Goal: Task Accomplishment & Management: Complete application form

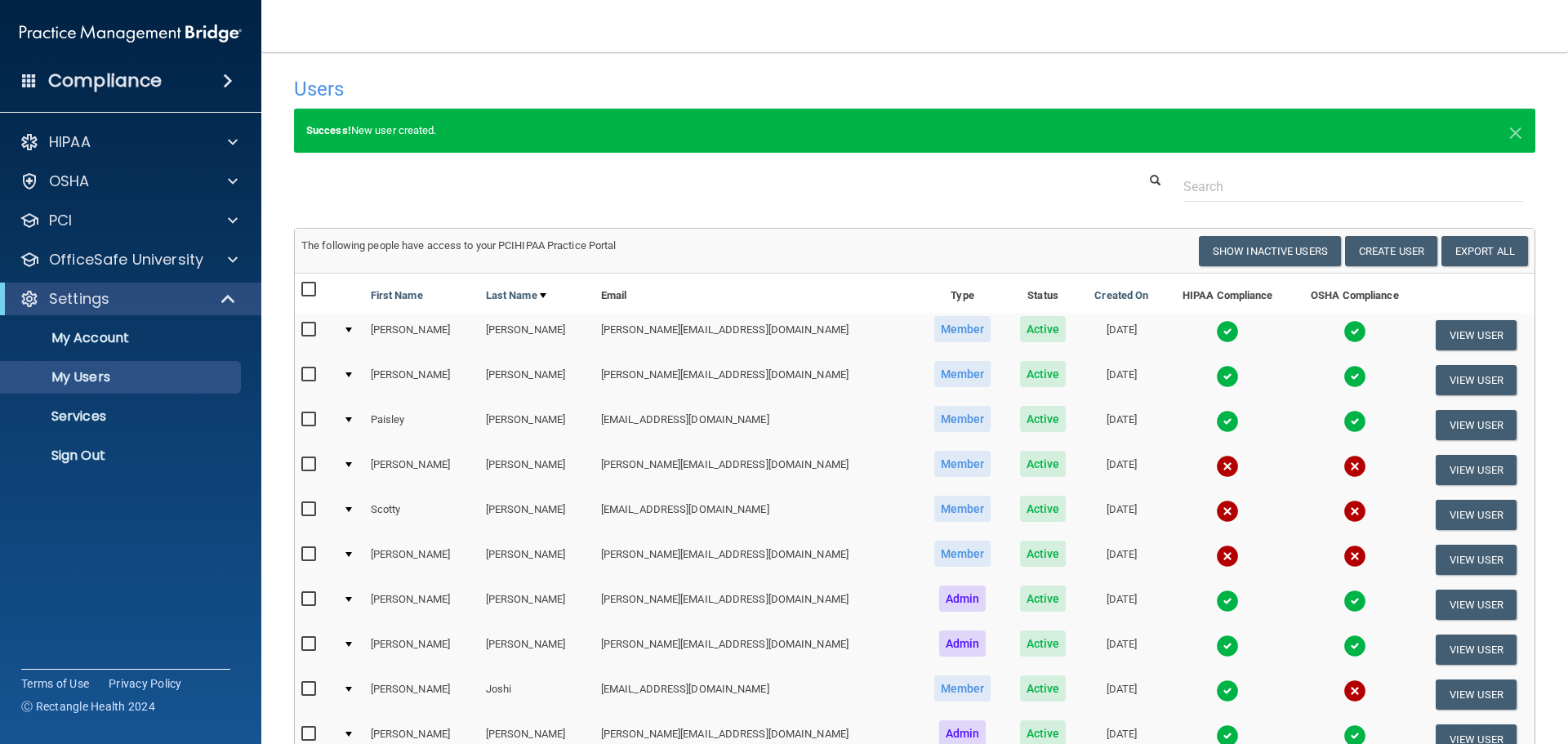
select select "20"
click at [103, 232] on div "PCI" at bounding box center [130, 220] width 262 height 33
click at [70, 225] on p "PCI" at bounding box center [60, 220] width 23 height 20
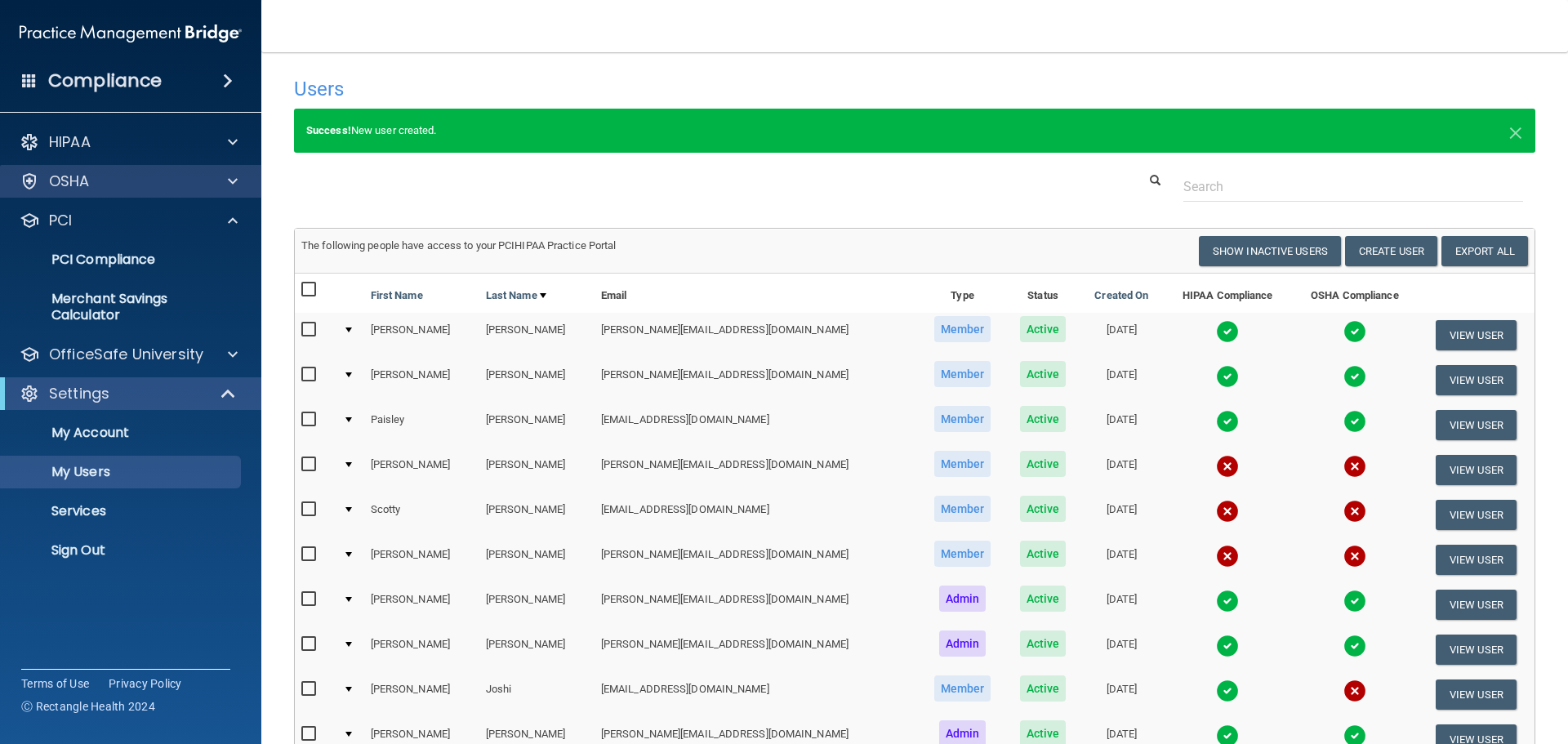
click at [73, 194] on div "OSHA" at bounding box center [130, 182] width 262 height 33
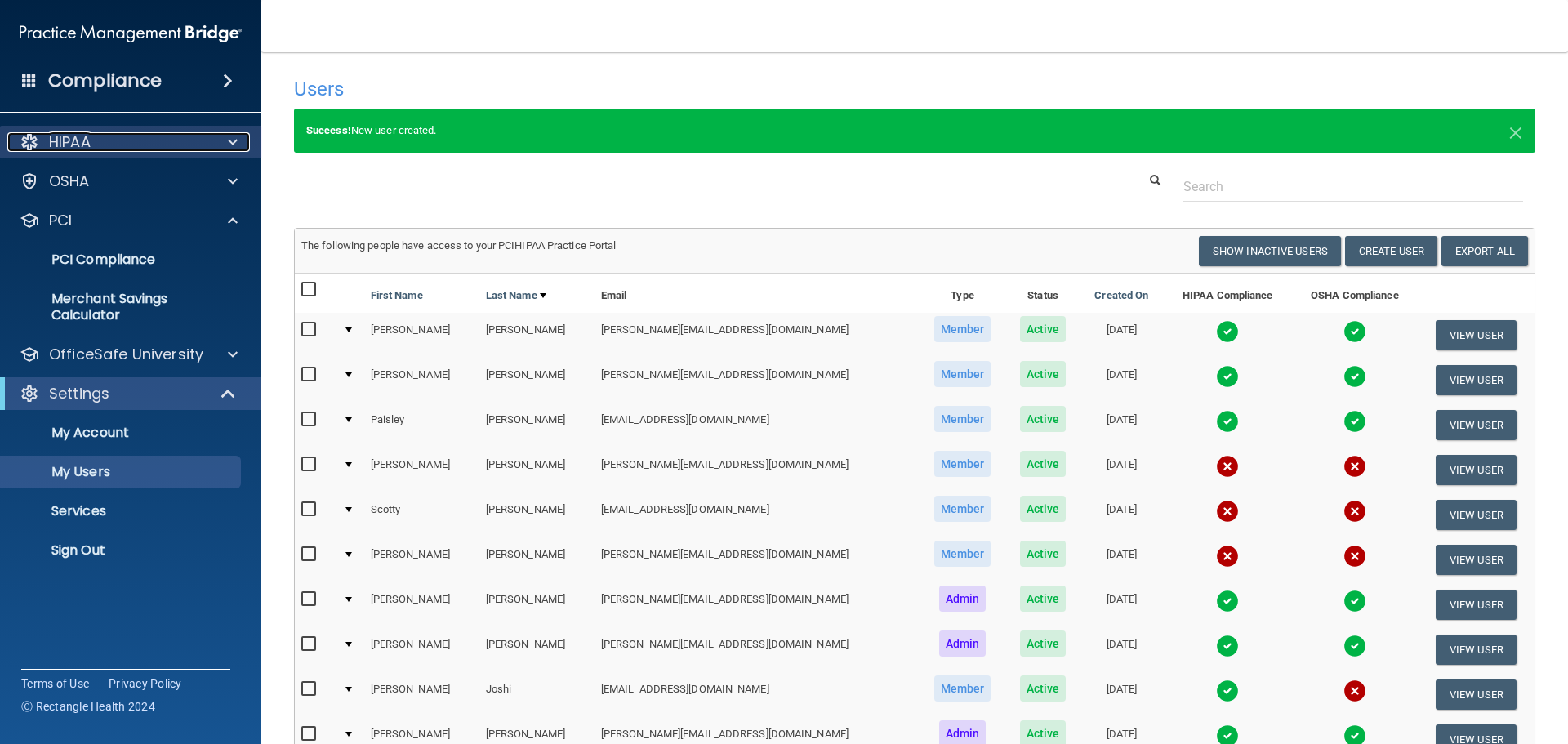
click at [71, 147] on p "HIPAA" at bounding box center [70, 142] width 42 height 20
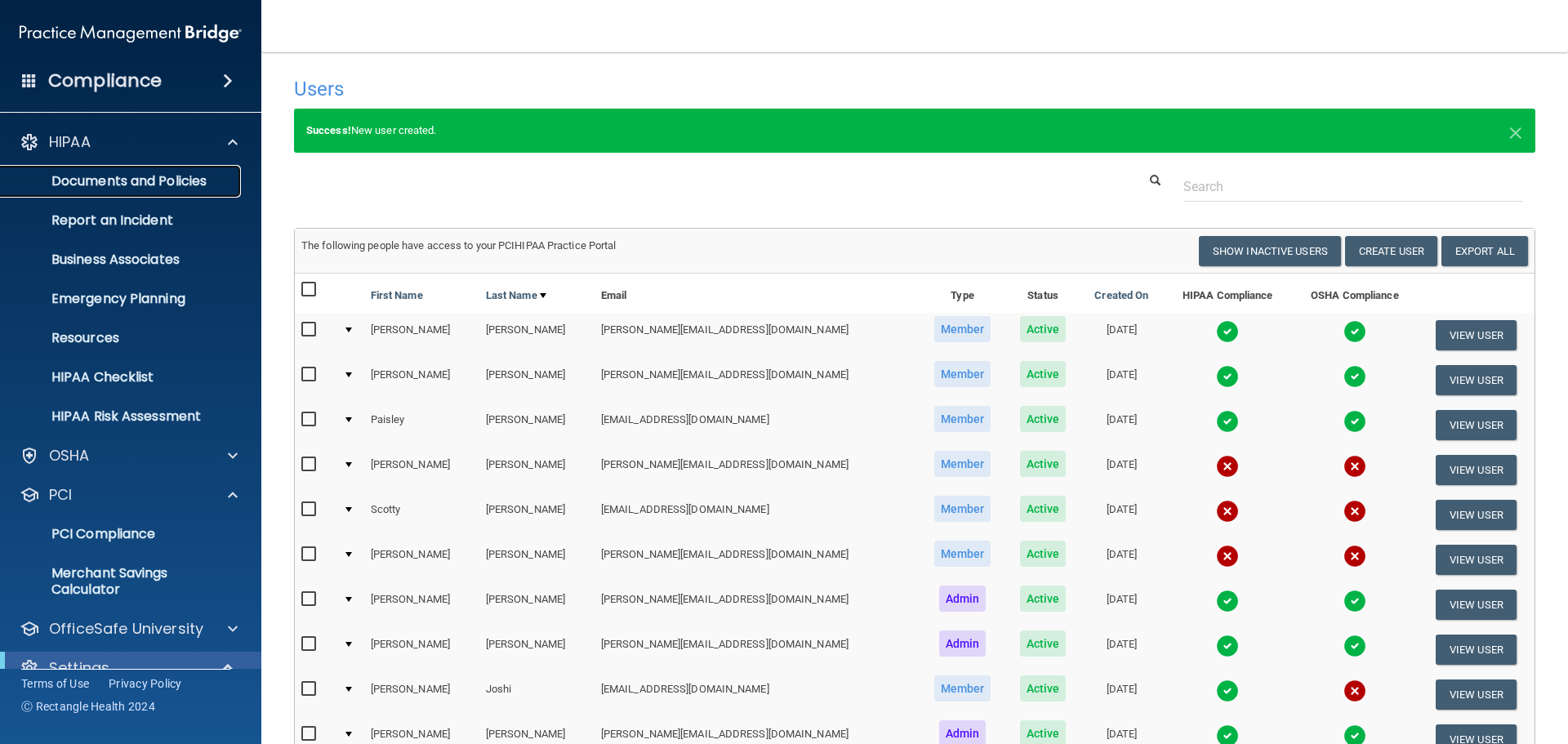
click at [78, 190] on link "Documents and Policies" at bounding box center [112, 182] width 257 height 33
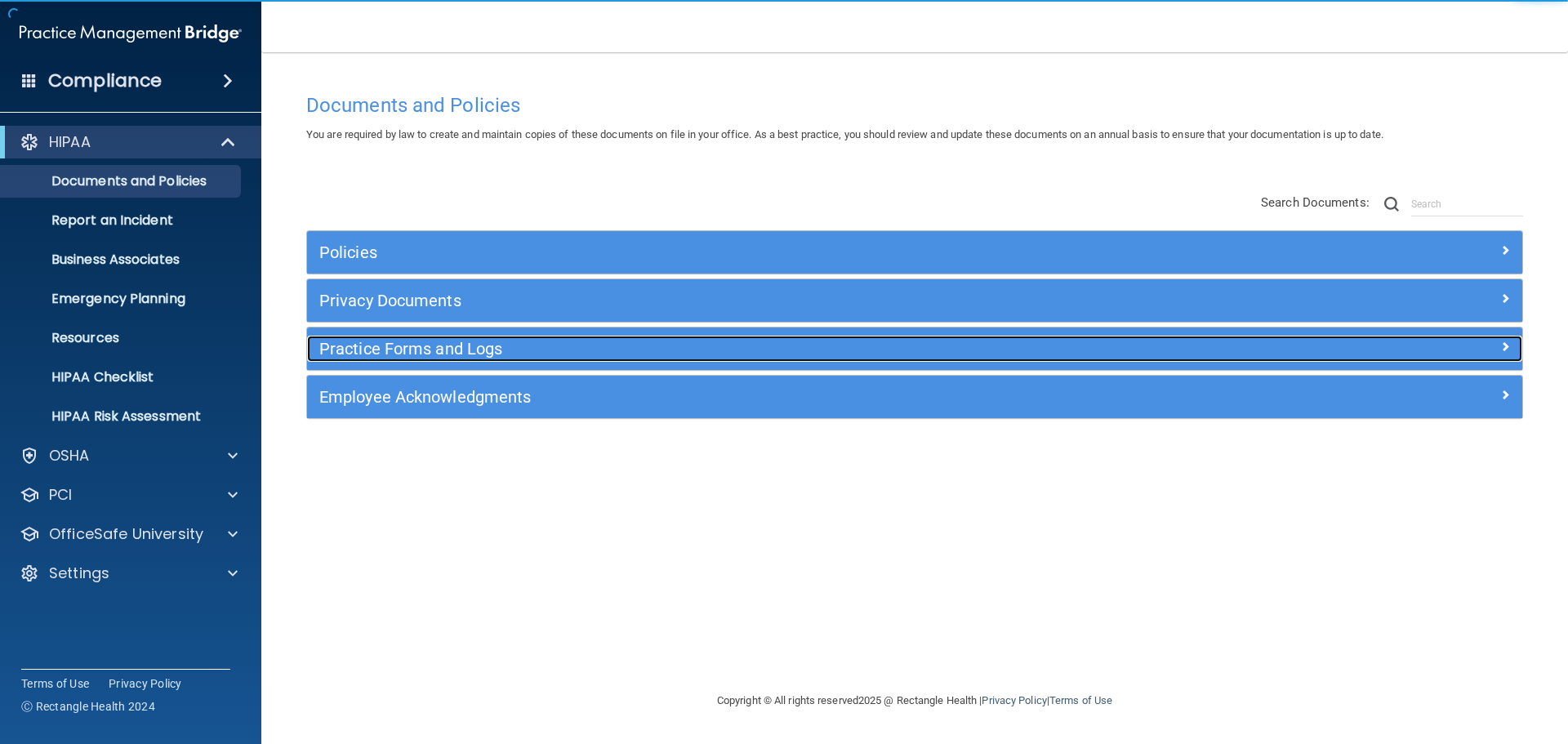
click at [404, 352] on h5 "Practice Forms and Logs" at bounding box center [763, 348] width 887 height 18
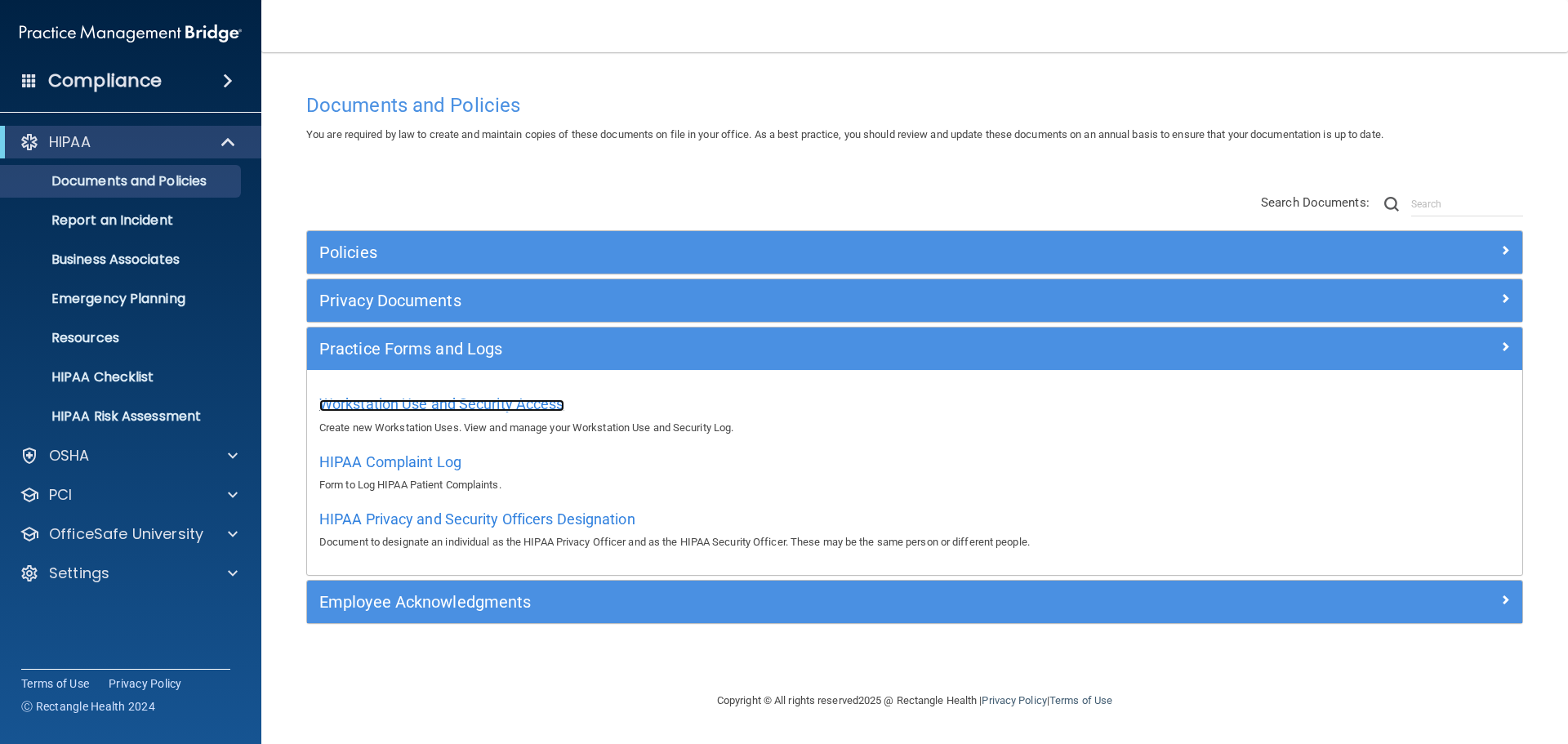
click at [408, 399] on span "Workstation Use and Security Access" at bounding box center [441, 404] width 245 height 17
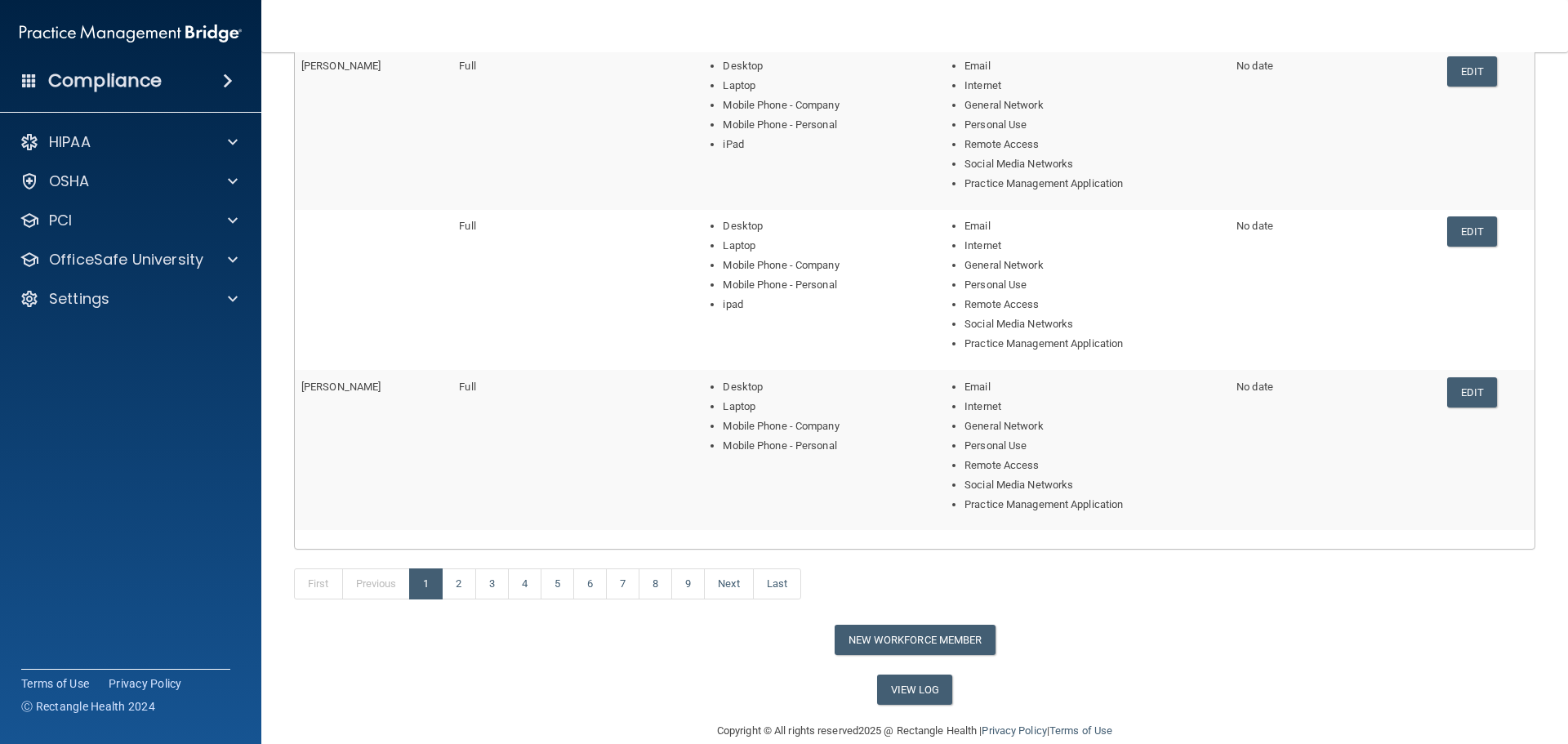
scroll to position [598, 0]
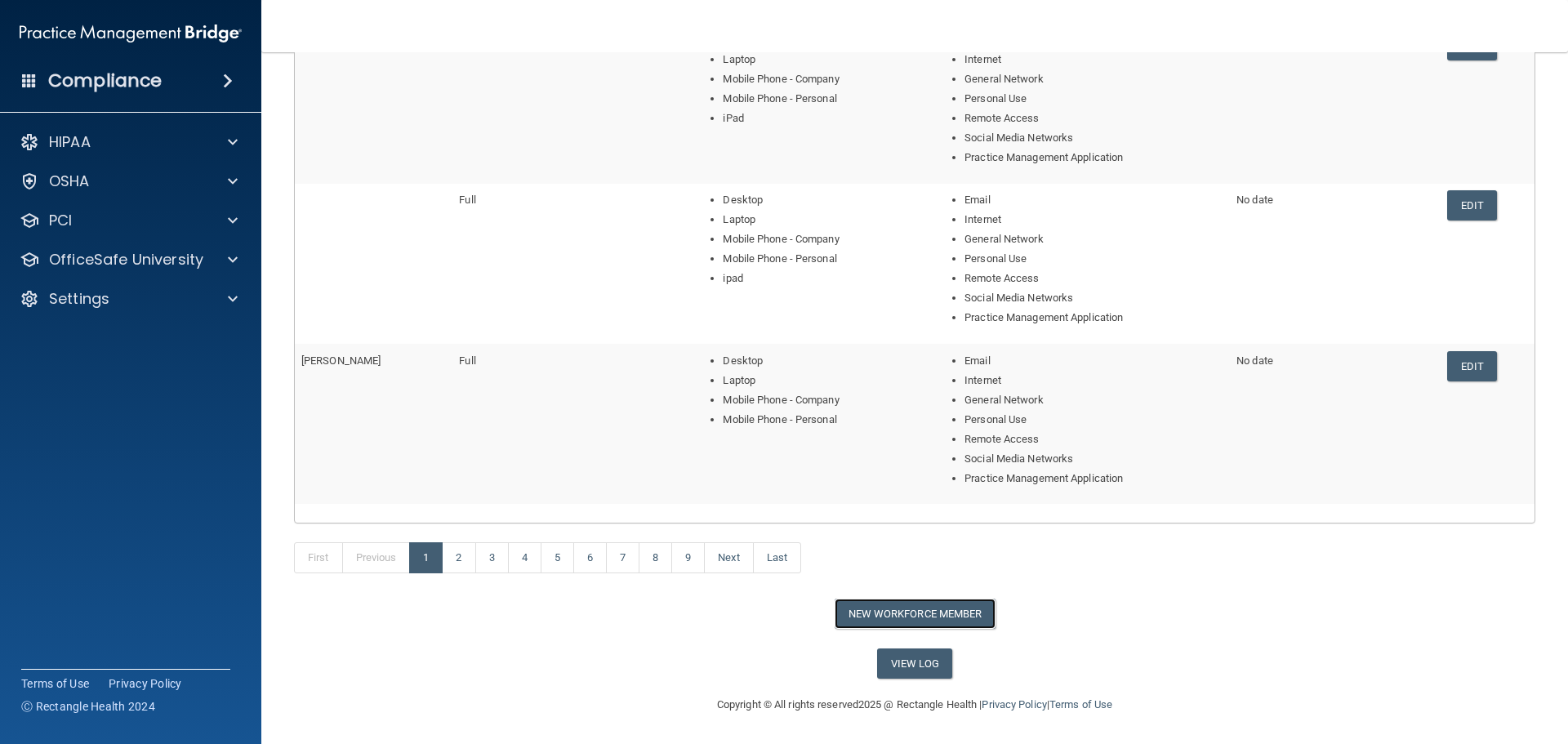
click at [871, 614] on button "New Workforce Member" at bounding box center [915, 614] width 161 height 30
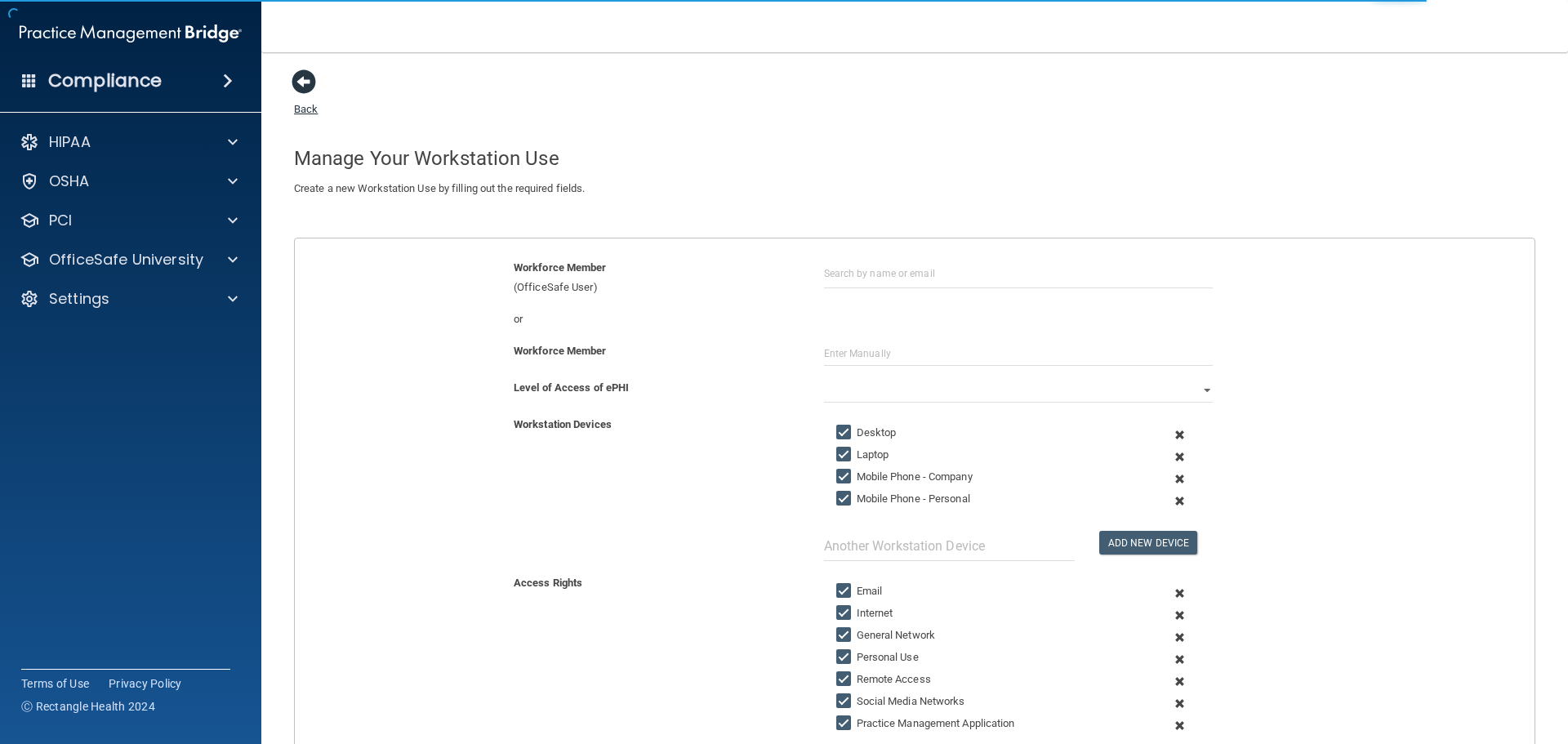
click at [297, 94] on span at bounding box center [303, 81] width 25 height 25
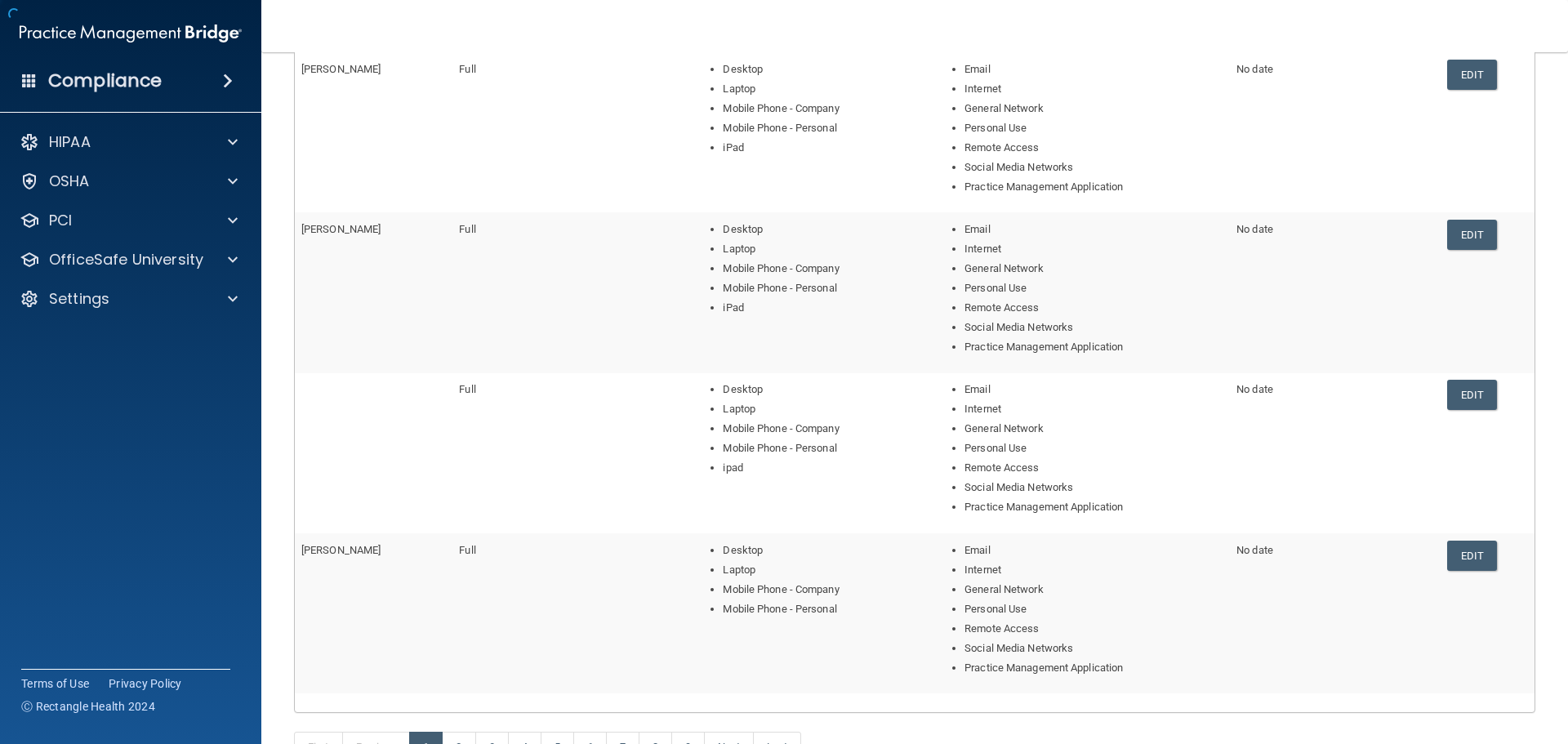
scroll to position [598, 0]
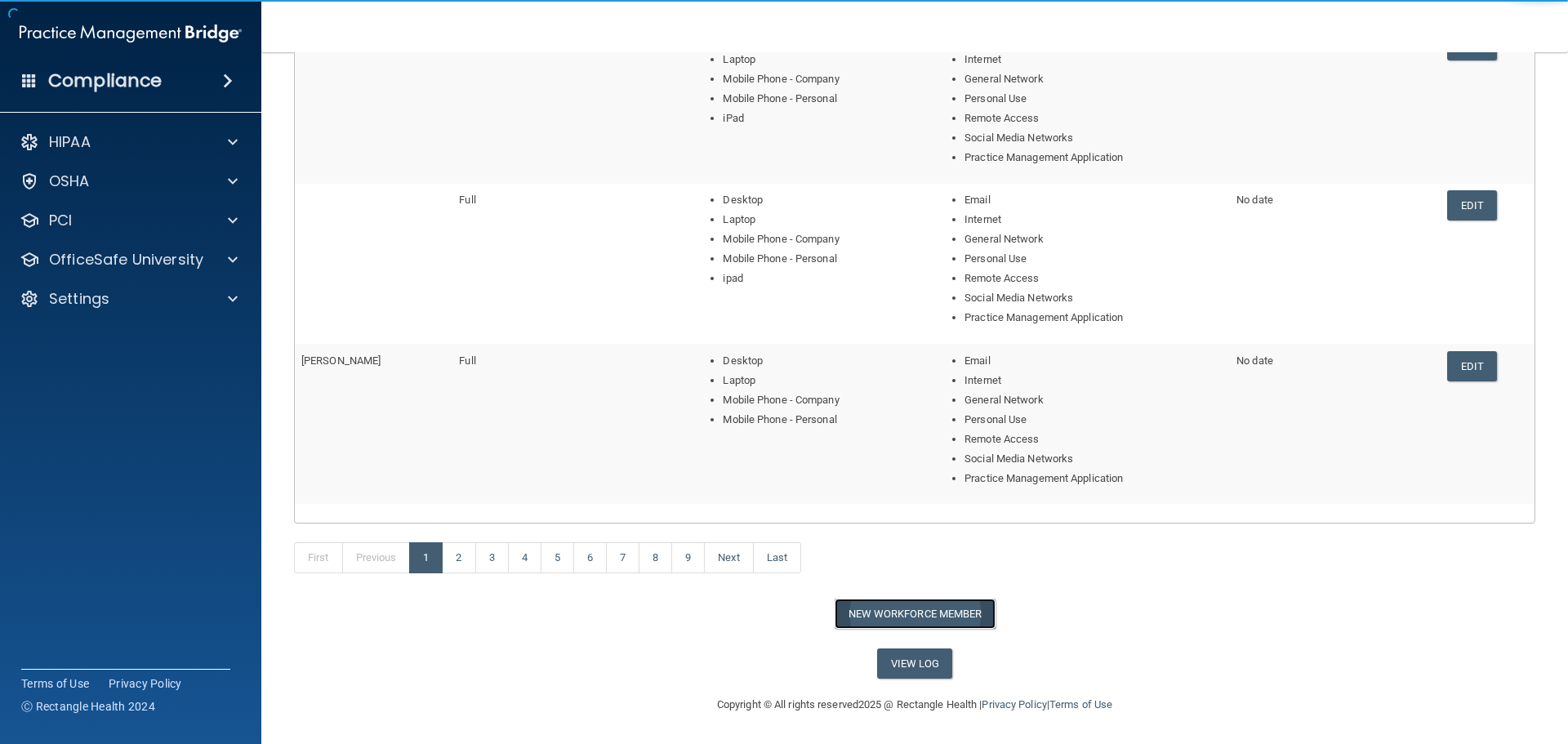
click at [887, 612] on button "New Workforce Member" at bounding box center [915, 614] width 161 height 30
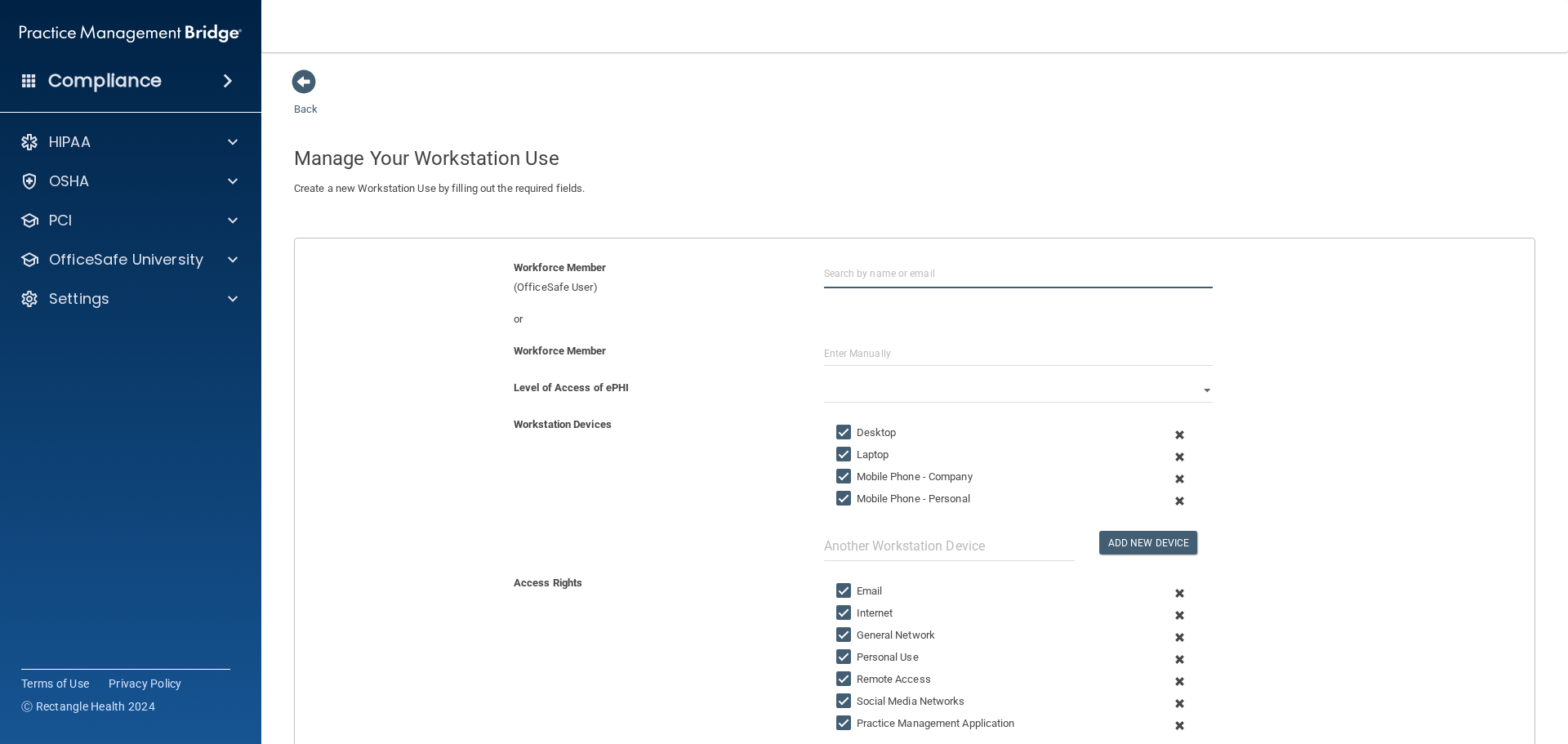
click at [895, 268] on input "text" at bounding box center [1018, 273] width 388 height 30
click at [878, 321] on div "[PERSON_NAME][EMAIL_ADDRESS][DOMAIN_NAME]" at bounding box center [914, 341] width 141 height 42
type input "[PERSON_NAME]"
click at [844, 550] on input "text" at bounding box center [949, 546] width 250 height 30
type input "iPad"
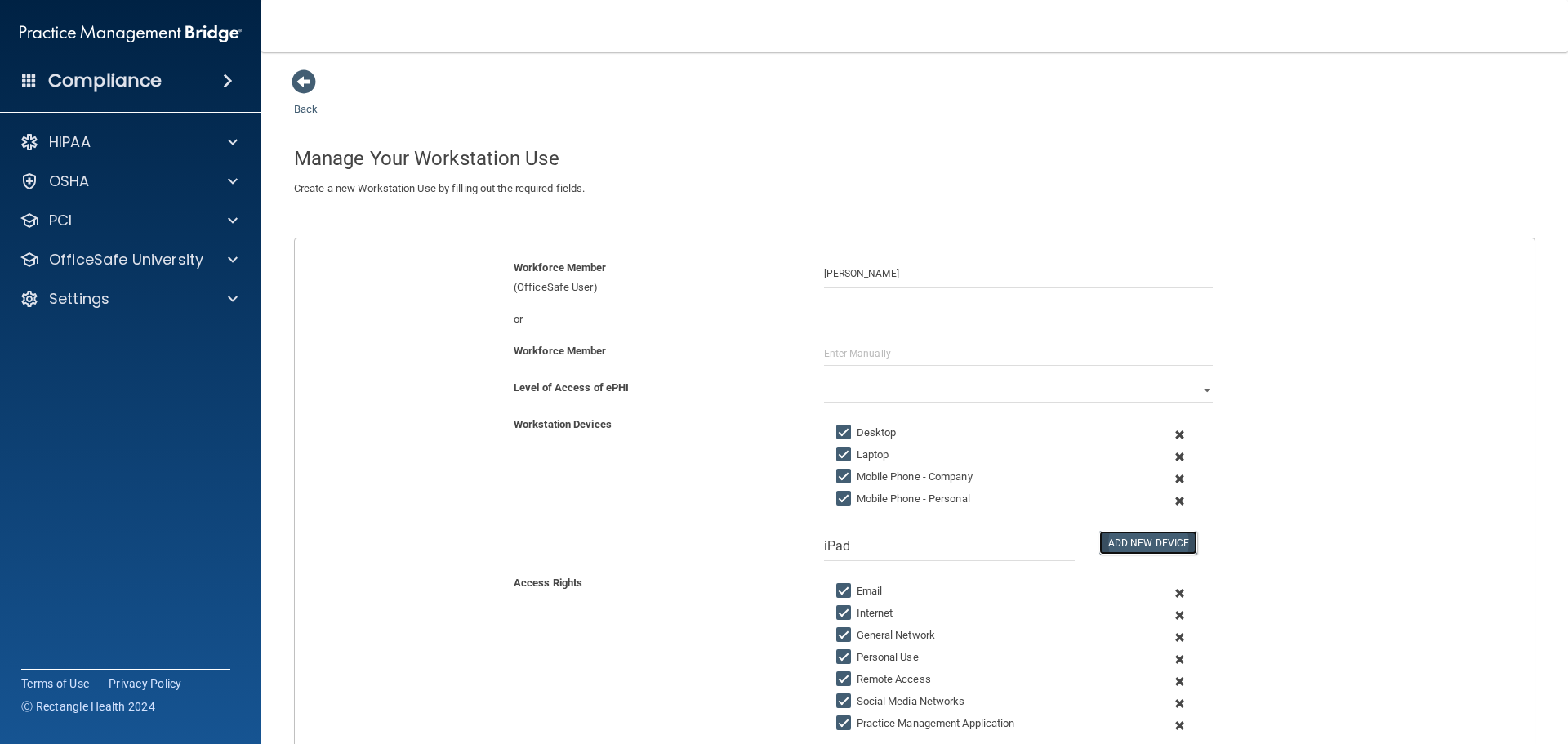
click at [1127, 550] on button "Add New Device" at bounding box center [1148, 543] width 98 height 24
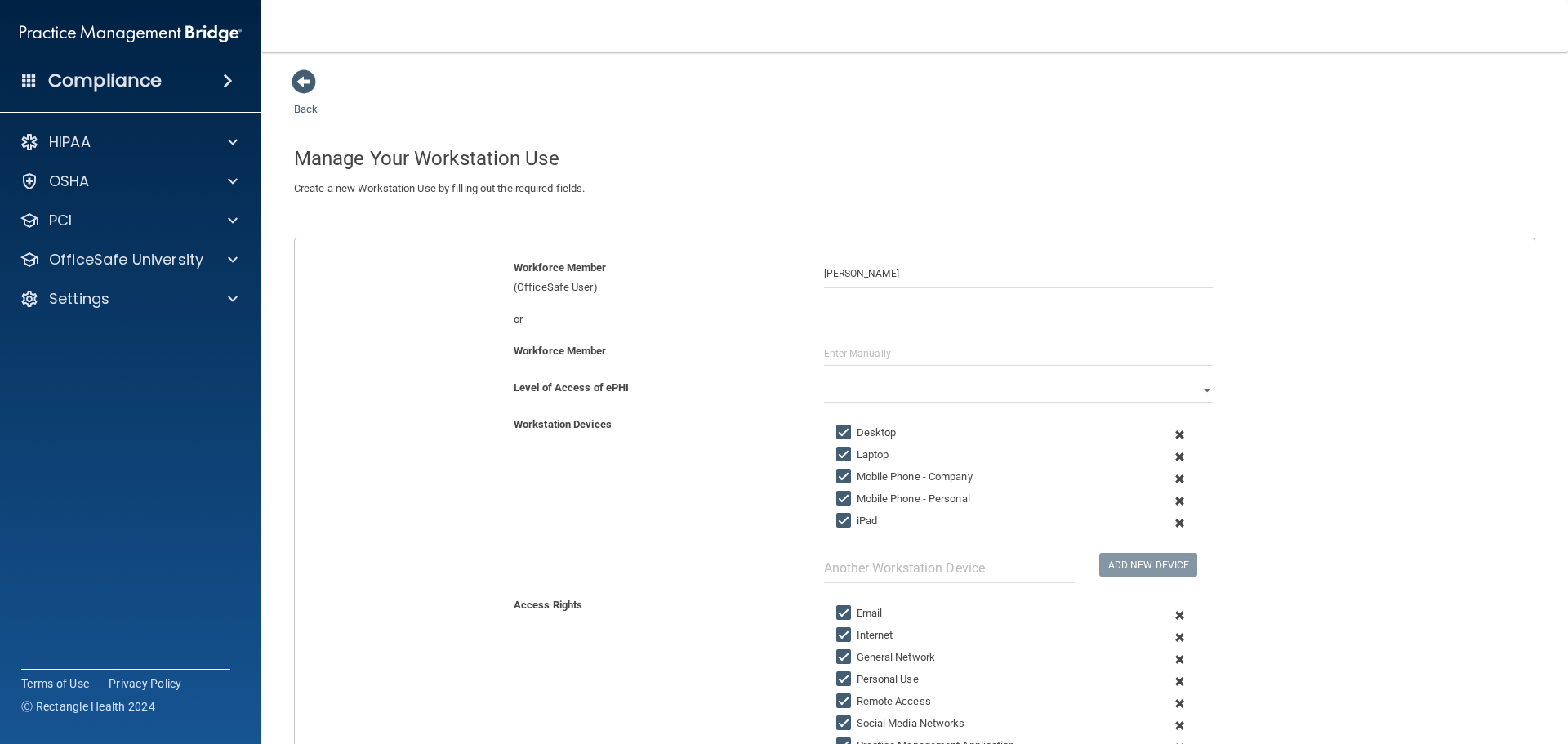
scroll to position [285, 0]
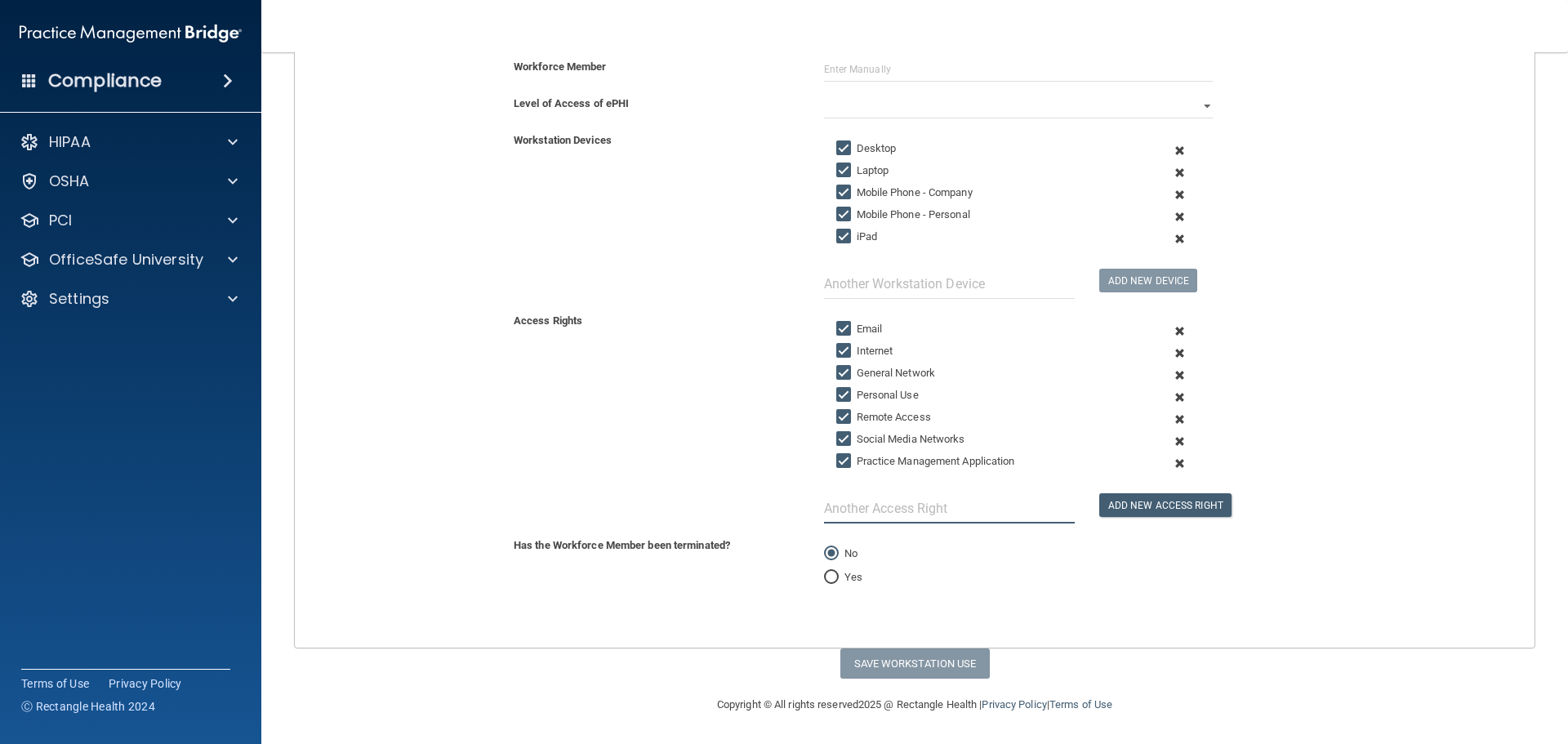
click at [917, 512] on input "text" at bounding box center [949, 509] width 250 height 30
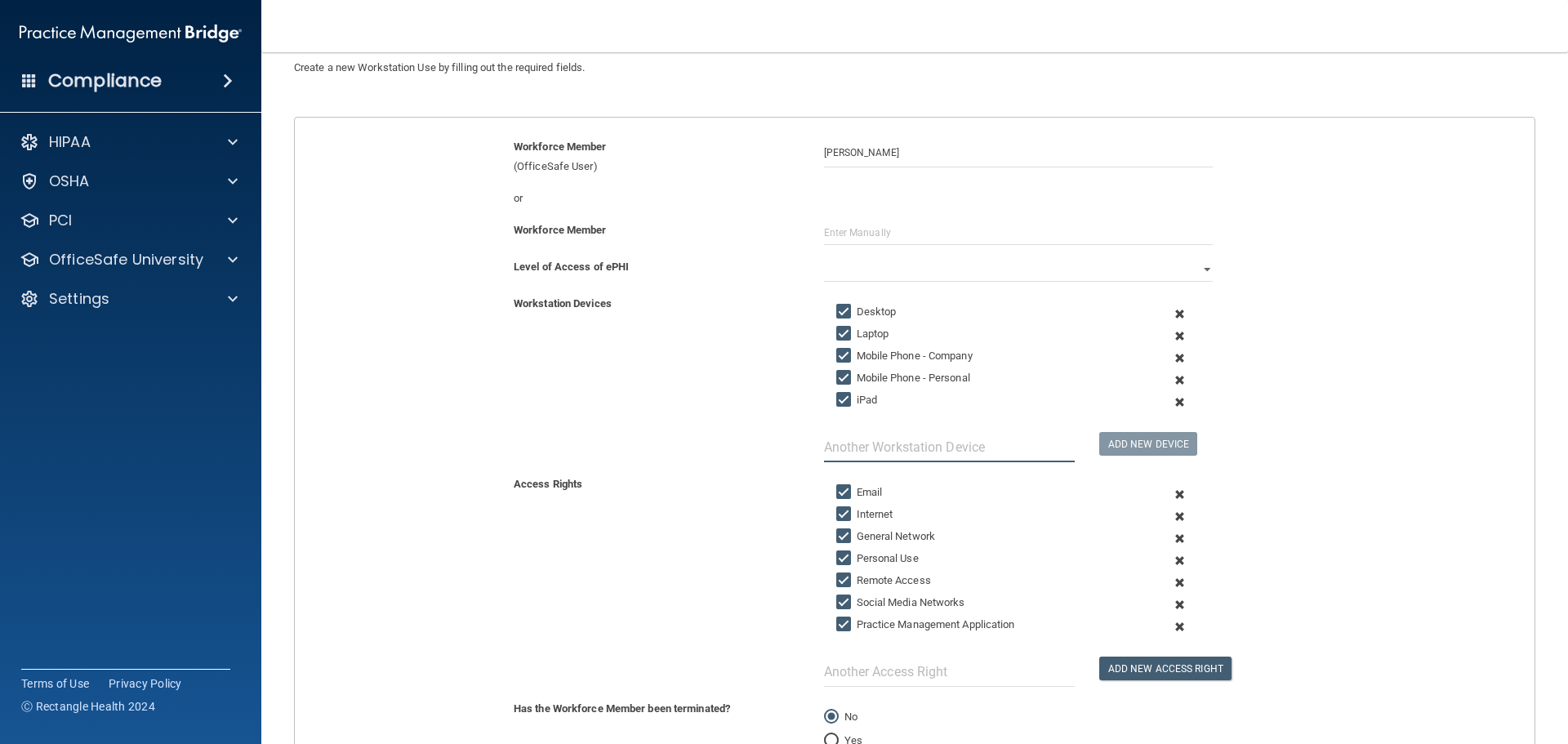
click at [905, 452] on input "text" at bounding box center [949, 447] width 250 height 30
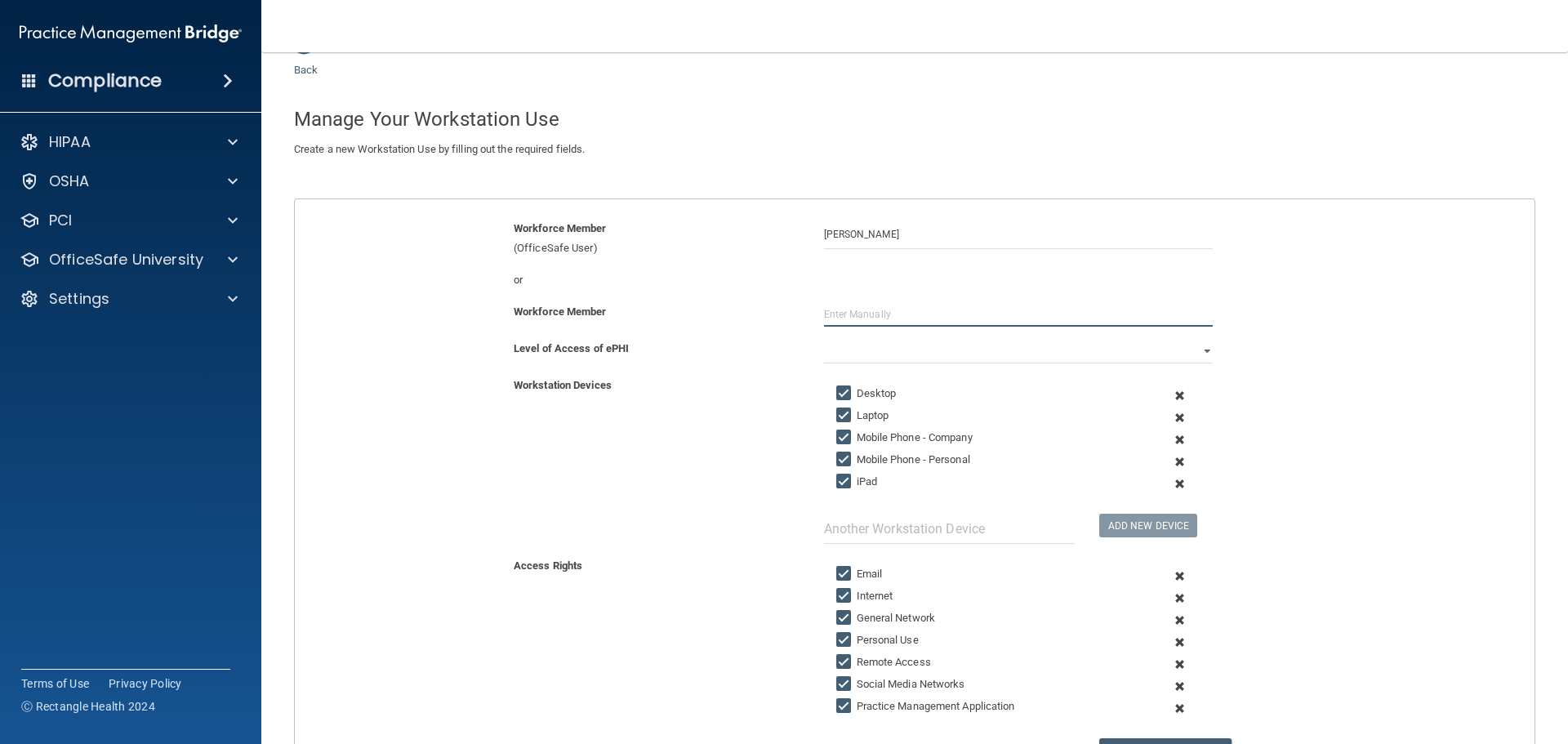
click at [883, 306] on input "text" at bounding box center [1018, 315] width 388 height 25
click at [857, 355] on select "Full Limited None" at bounding box center [1018, 352] width 388 height 25
click at [824, 339] on select "Full Limited None" at bounding box center [1018, 352] width 388 height 25
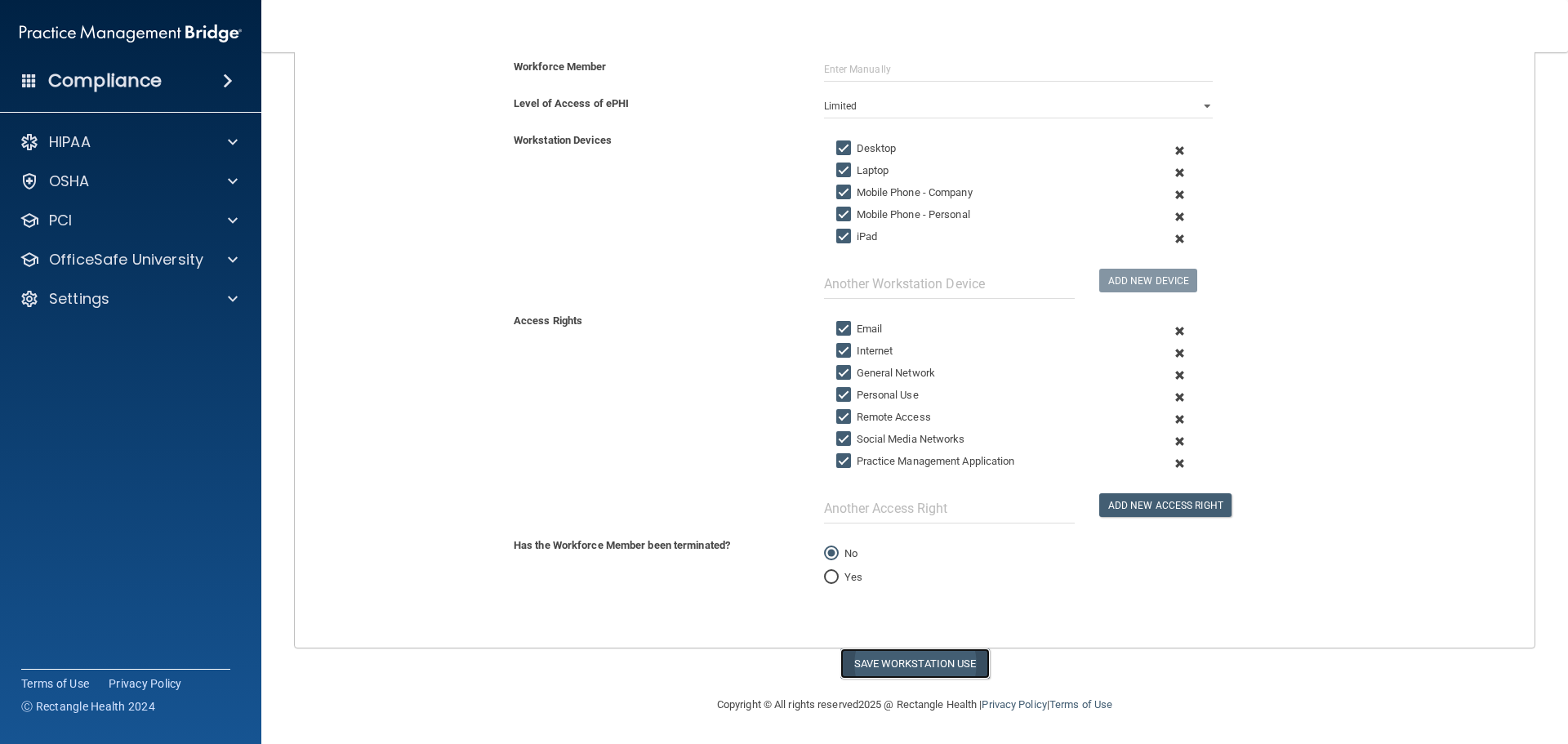
click at [860, 664] on button "Save Workstation Use" at bounding box center [915, 664] width 149 height 30
select select "? string:Full ?"
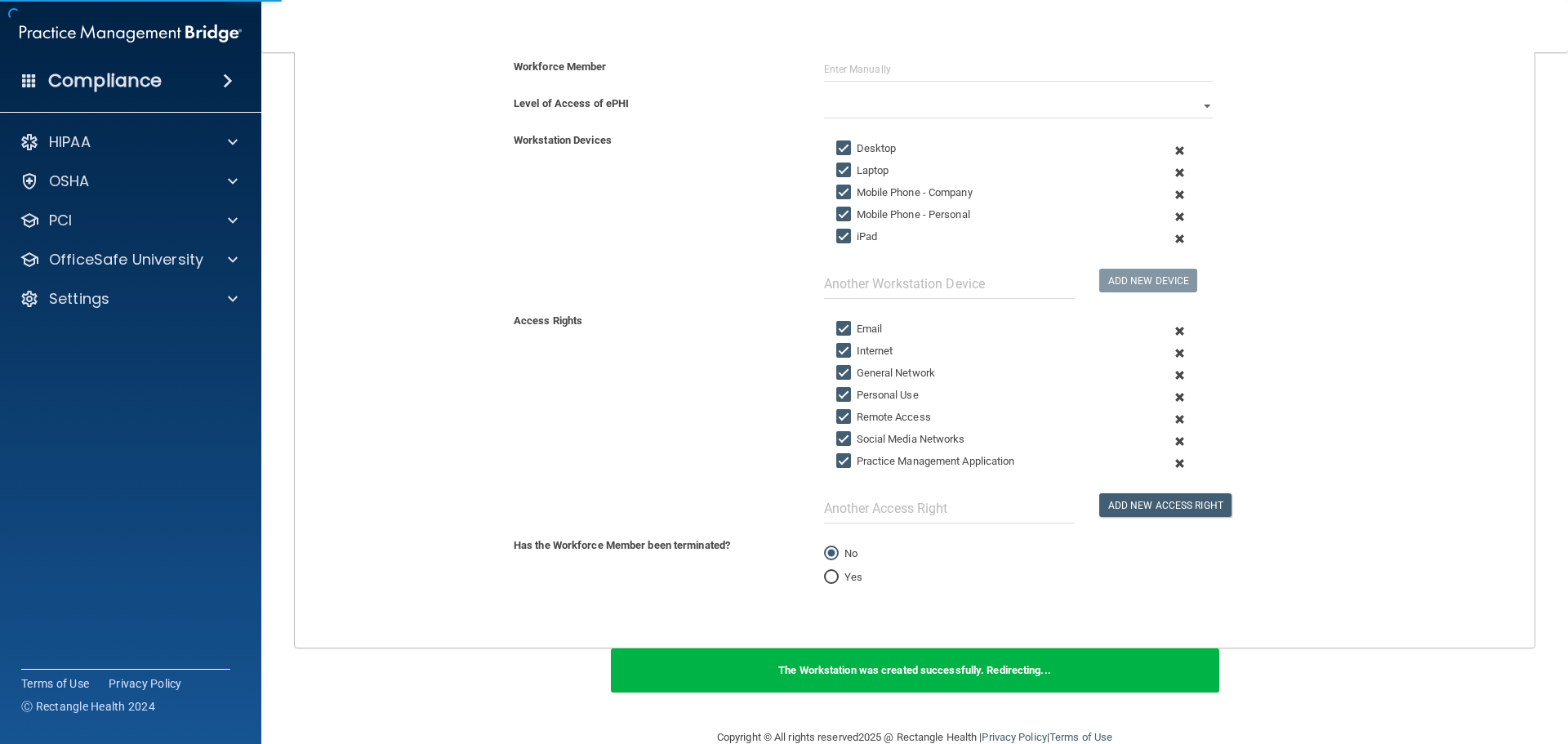
scroll to position [565, 0]
